Goal: Check status: Check status

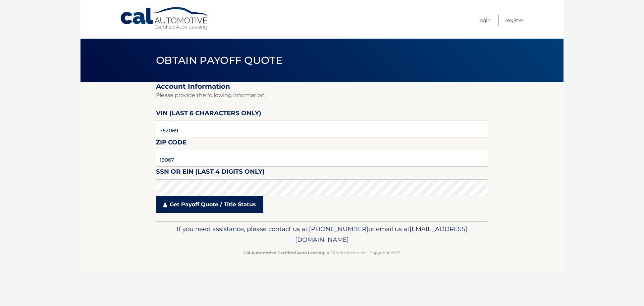
click at [197, 206] on link "Get Payoff Quote / Title Status" at bounding box center [209, 204] width 107 height 17
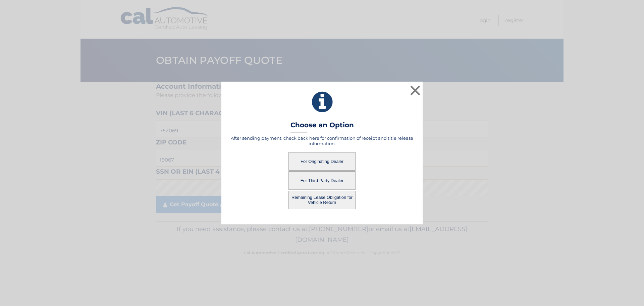
click at [308, 180] on button "For Third Party Dealer" at bounding box center [321, 180] width 67 height 18
click at [316, 179] on button "For Third Party Dealer" at bounding box center [321, 180] width 67 height 18
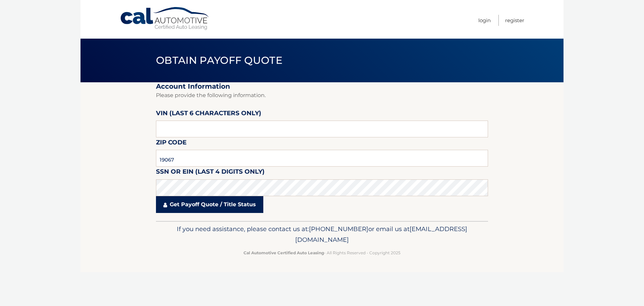
click at [199, 204] on link "Get Payoff Quote / Title Status" at bounding box center [209, 204] width 107 height 17
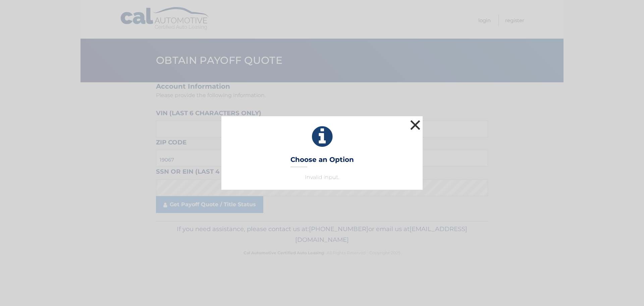
click at [416, 126] on button "×" at bounding box center [414, 124] width 13 height 13
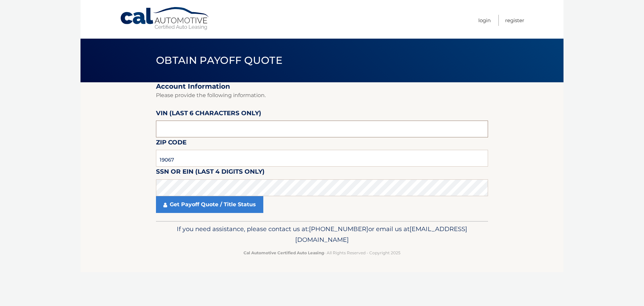
click at [177, 130] on input "text" at bounding box center [322, 128] width 332 height 17
type input "752069"
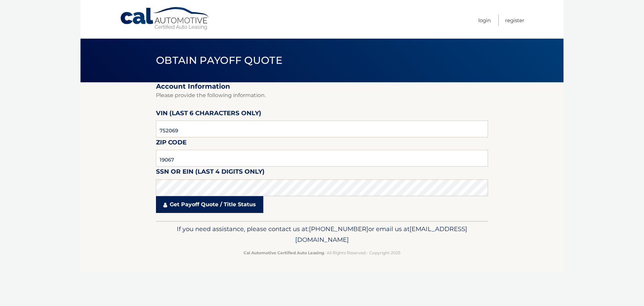
click at [198, 205] on link "Get Payoff Quote / Title Status" at bounding box center [209, 204] width 107 height 17
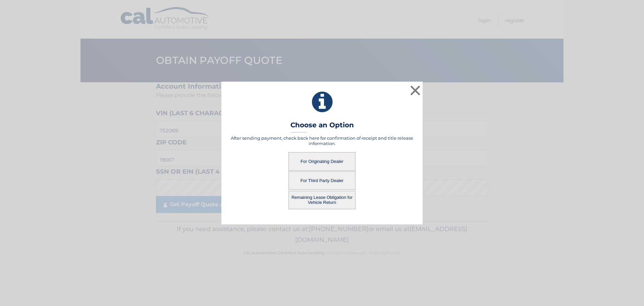
click at [308, 178] on button "For Third Party Dealer" at bounding box center [321, 180] width 67 height 18
click at [328, 180] on button "For Third Party Dealer" at bounding box center [321, 180] width 67 height 18
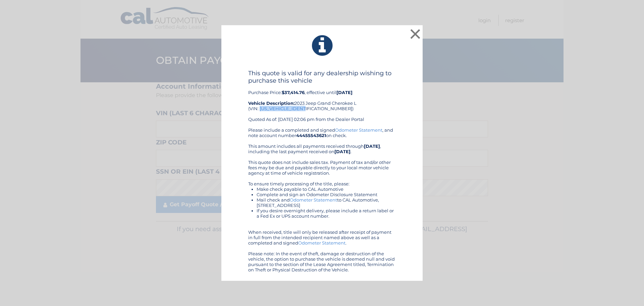
drag, startPoint x: 260, startPoint y: 109, endPoint x: 306, endPoint y: 111, distance: 46.0
click at [306, 111] on div "This quote is valid for any dealership wishing to purchase this vehicle Purchas…" at bounding box center [322, 98] width 148 height 58
copy div "1C4RJKAG3P8752069"
click at [413, 33] on button "×" at bounding box center [414, 33] width 13 height 13
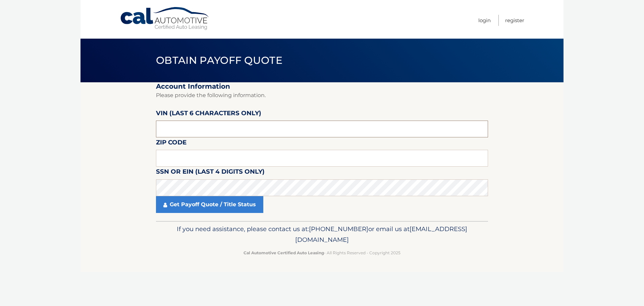
drag, startPoint x: 189, startPoint y: 130, endPoint x: 109, endPoint y: 130, distance: 79.8
click at [109, 130] on section "Account Information Please provide the following information. VIN (last 6 chara…" at bounding box center [321, 151] width 483 height 139
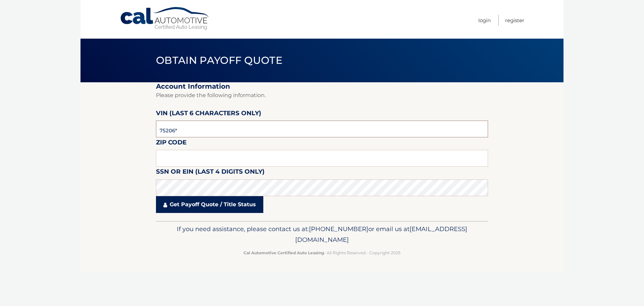
type input "752069"
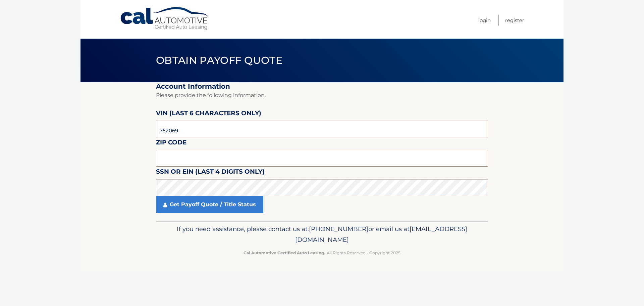
click at [191, 159] on input "text" at bounding box center [322, 158] width 332 height 17
type input "19067"
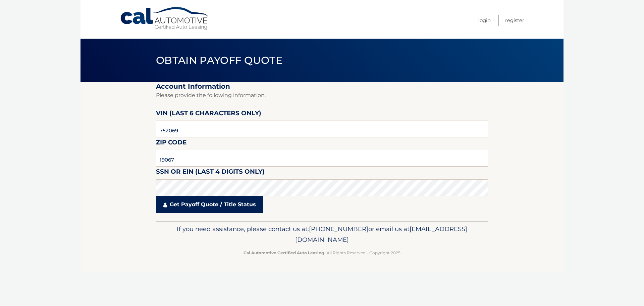
click at [196, 205] on link "Get Payoff Quote / Title Status" at bounding box center [209, 204] width 107 height 17
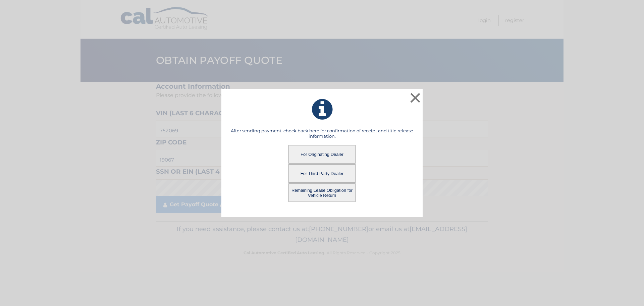
click at [312, 191] on button "Remaining Lease Obligation for Vehicle Return" at bounding box center [321, 192] width 67 height 18
click at [324, 189] on button "Remaining Lease Obligation for Vehicle Return" at bounding box center [321, 192] width 67 height 18
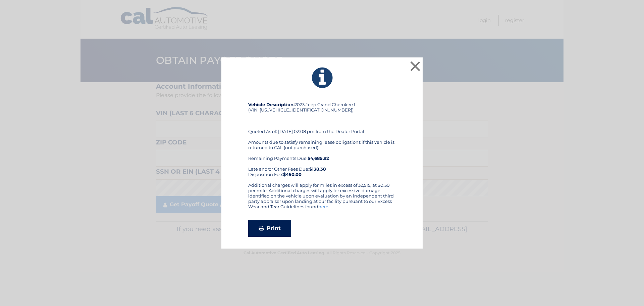
click at [278, 228] on link "Print" at bounding box center [269, 228] width 43 height 17
